Goal: Complete application form: Complete application form

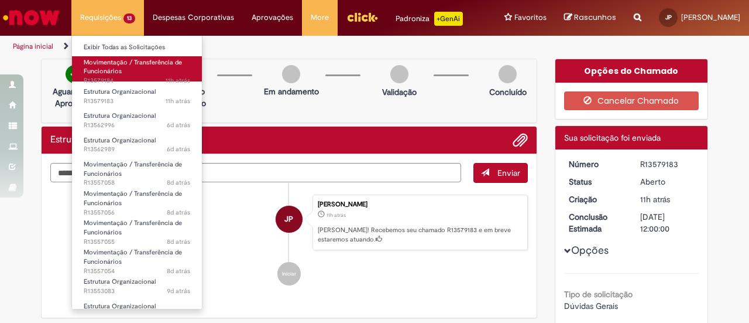
click at [100, 68] on span "Movimentação / Transferência de Funcionários" at bounding box center [133, 67] width 98 height 18
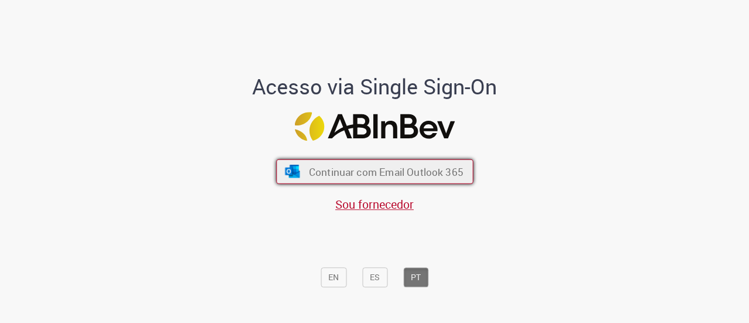
click at [286, 164] on button "Continuar com Email Outlook 365" at bounding box center [374, 171] width 197 height 25
click at [332, 168] on span "Continuar com Email Outlook 365" at bounding box center [386, 171] width 155 height 13
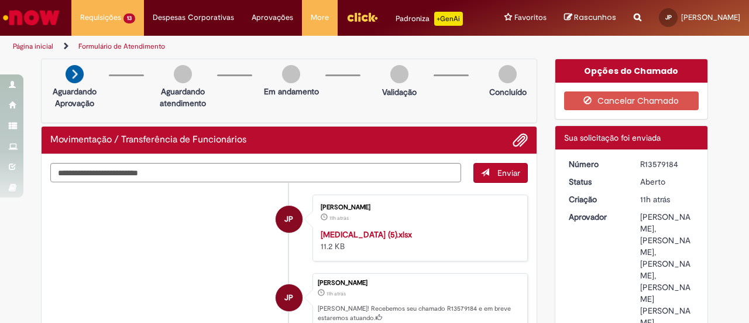
click at [221, 42] on ul "Página inicial Formulário de Atendimento" at bounding box center [250, 47] width 482 height 22
click at [255, 42] on ul "Página inicial Formulário de Atendimento" at bounding box center [250, 47] width 482 height 22
